Goal: Use online tool/utility: Utilize a website feature to perform a specific function

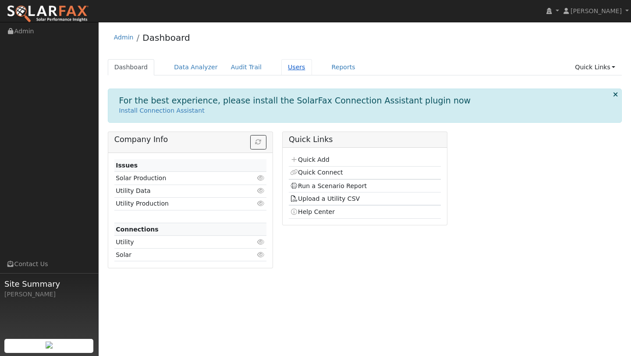
click at [292, 61] on link "Users" at bounding box center [296, 67] width 31 height 16
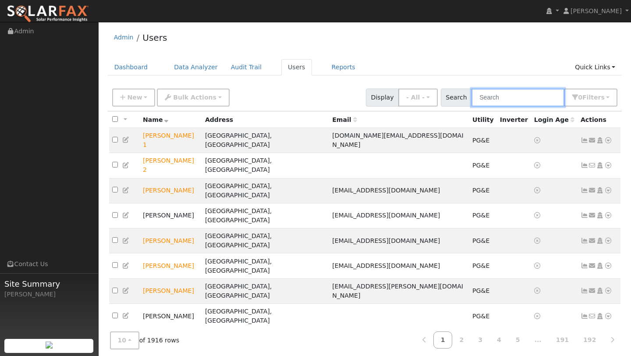
click at [495, 98] on input "text" at bounding box center [517, 97] width 93 height 18
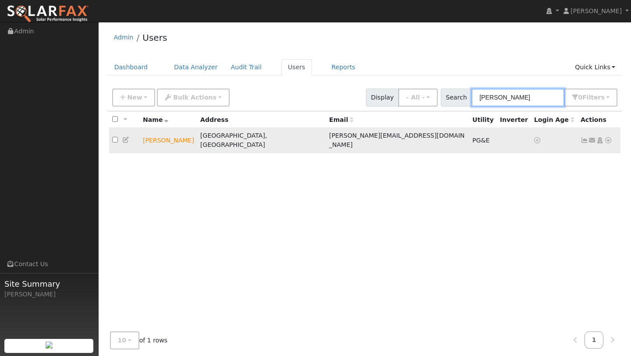
type input "[PERSON_NAME]"
click at [608, 138] on icon at bounding box center [608, 140] width 8 height 6
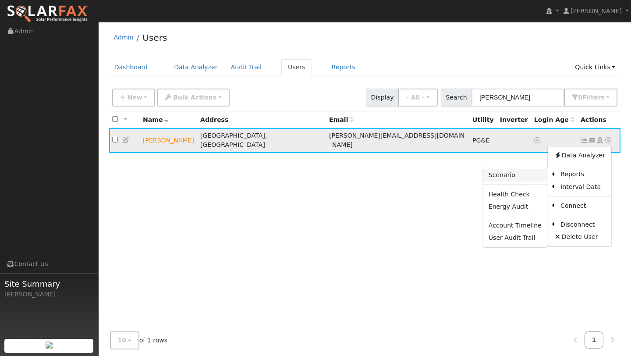
click at [536, 169] on link "Scenario" at bounding box center [514, 175] width 65 height 12
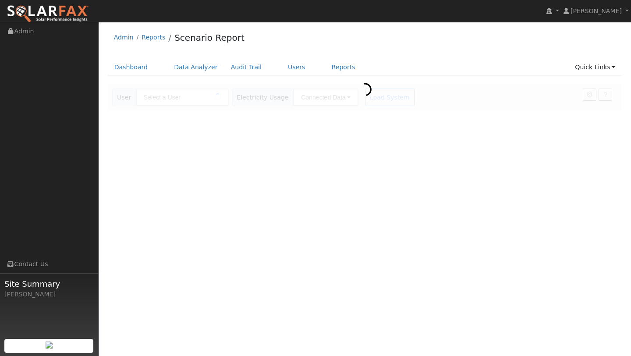
type input "[PERSON_NAME]"
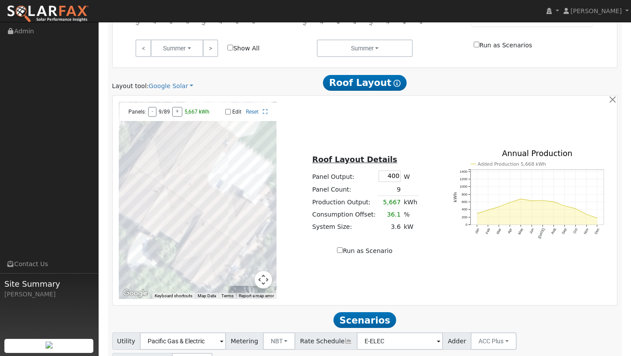
scroll to position [465, 0]
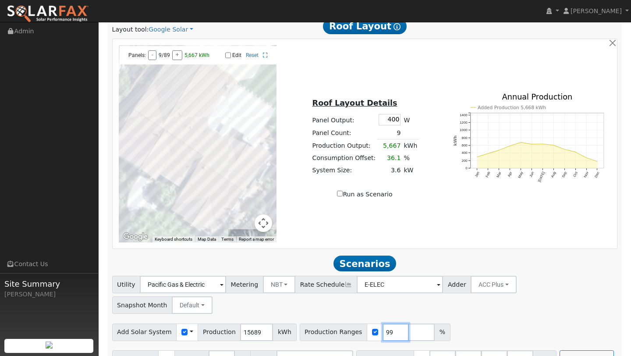
click at [388, 323] on input "99" at bounding box center [395, 332] width 26 height 18
type input "9"
type input "2"
type input "146"
click at [571, 350] on button "Run Scenarios" at bounding box center [586, 359] width 54 height 18
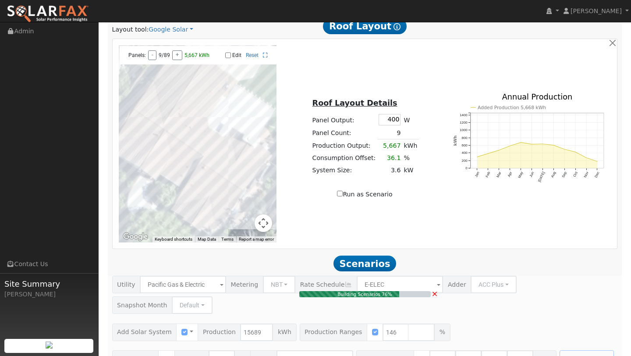
type input "15.3"
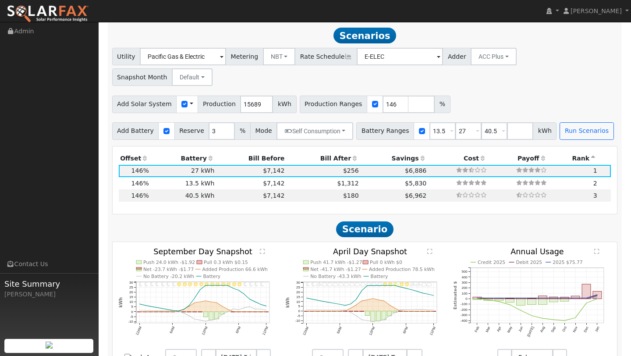
scroll to position [694, 0]
